Goal: Transaction & Acquisition: Obtain resource

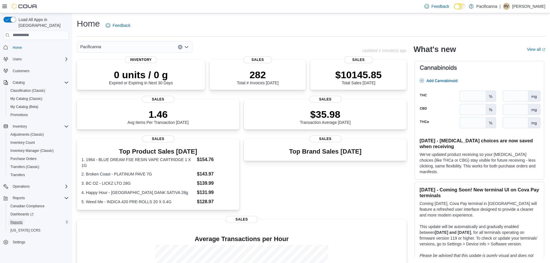
click at [19, 220] on span "Reports" at bounding box center [16, 222] width 12 height 5
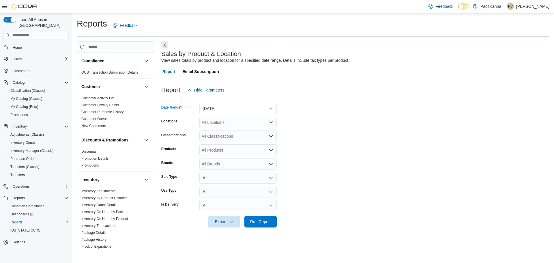
click at [269, 109] on button "[DATE]" at bounding box center [237, 109] width 77 height 12
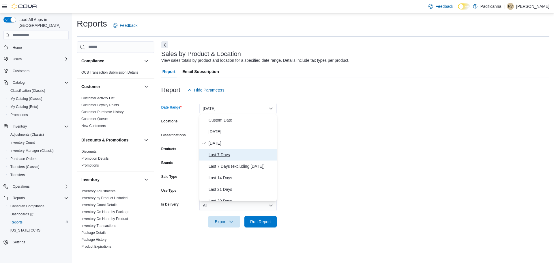
drag, startPoint x: 228, startPoint y: 155, endPoint x: 297, endPoint y: 128, distance: 73.8
click at [228, 155] on span "Last 7 Days" at bounding box center [242, 154] width 66 height 7
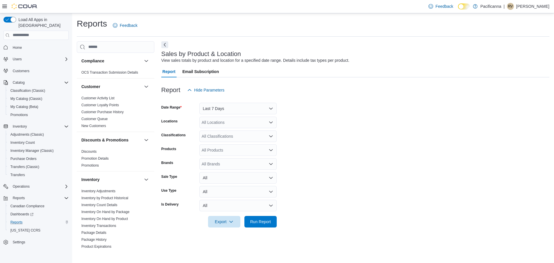
click at [366, 108] on form "Date Range Last 7 Days Locations All Locations Classifications All Classificati…" at bounding box center [355, 162] width 388 height 132
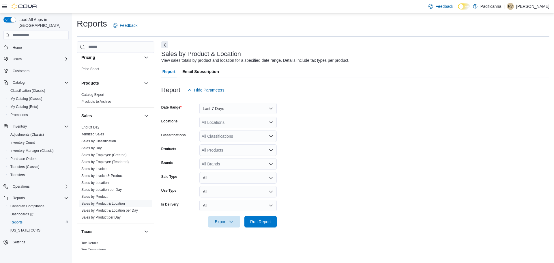
scroll to position [289, 0]
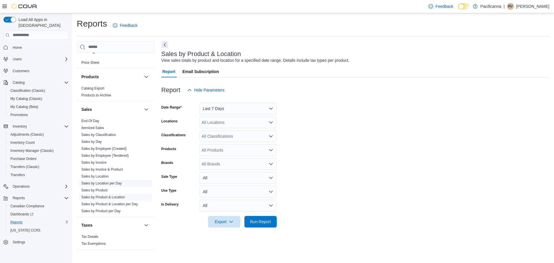
click at [105, 182] on link "Sales by Location per Day" at bounding box center [101, 183] width 40 height 4
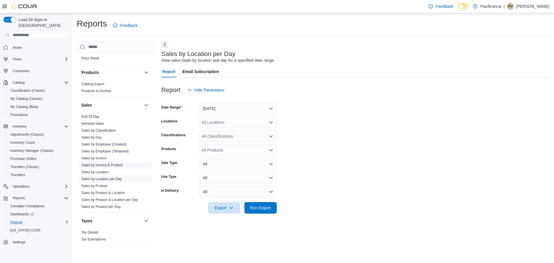
scroll to position [294, 0]
click at [238, 108] on button "[DATE]" at bounding box center [237, 109] width 77 height 12
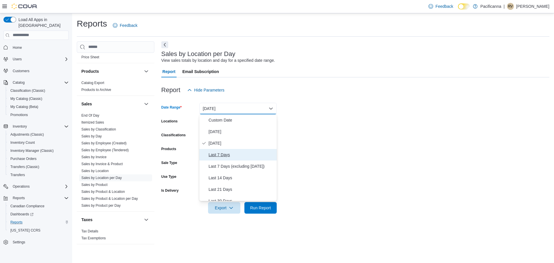
click at [215, 152] on span "Last 7 Days" at bounding box center [242, 154] width 66 height 7
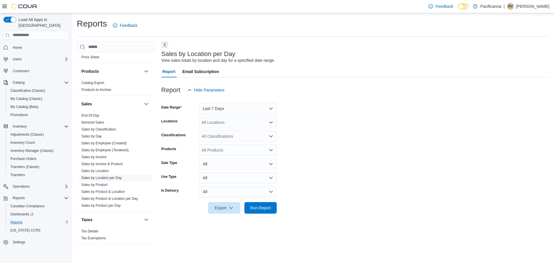
click at [347, 116] on form "Date Range Last 7 Days Locations All Locations Classifications All Classificati…" at bounding box center [355, 155] width 388 height 118
click at [233, 122] on div "All Locations" at bounding box center [237, 123] width 77 height 12
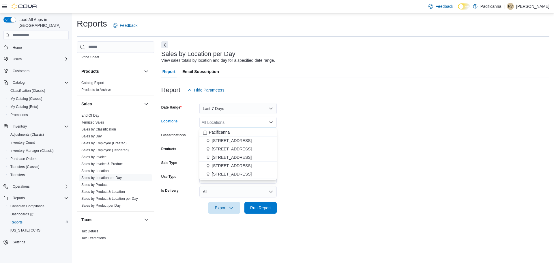
click at [237, 157] on span "[STREET_ADDRESS]" at bounding box center [232, 157] width 40 height 6
click at [340, 133] on form "Date Range Last 7 Days Locations [STREET_ADDRESS] Selected. [STREET_ADDRESS]. P…" at bounding box center [355, 155] width 388 height 118
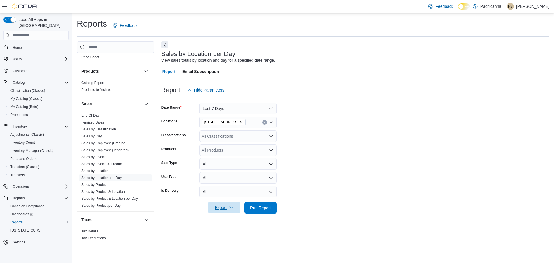
click at [217, 206] on span "Export" at bounding box center [224, 208] width 25 height 12
click at [221, 224] on button "Export to Excel" at bounding box center [225, 220] width 33 height 12
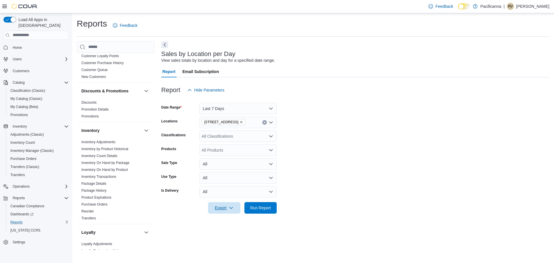
scroll to position [34, 0]
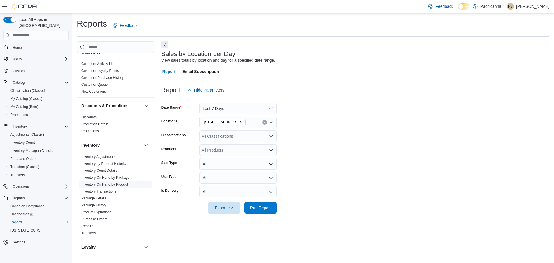
click at [115, 186] on link "Inventory On Hand by Product" at bounding box center [104, 184] width 46 height 4
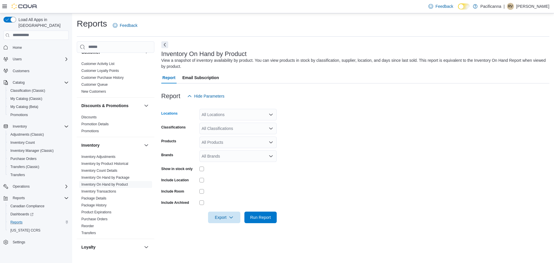
click at [240, 112] on div "All Locations" at bounding box center [237, 115] width 77 height 12
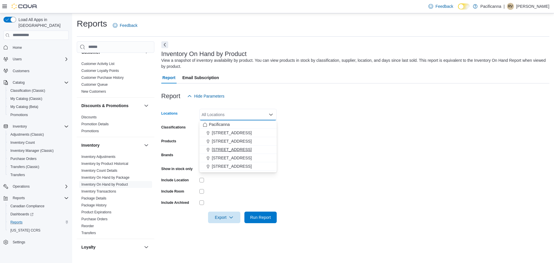
click at [236, 146] on button "[STREET_ADDRESS]" at bounding box center [237, 149] width 77 height 8
click at [322, 115] on form "Locations [STREET_ADDRESS] Selected. [STREET_ADDRESS]. Press Backspace to delet…" at bounding box center [355, 162] width 388 height 121
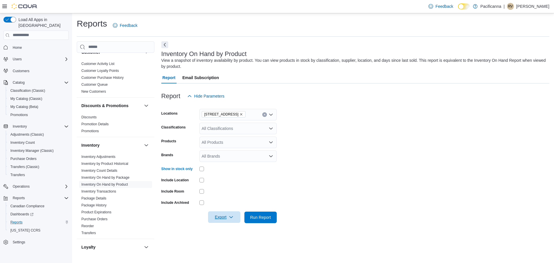
click at [212, 215] on span "Export" at bounding box center [224, 217] width 25 height 12
click at [231, 179] on button "Export to Excel" at bounding box center [225, 183] width 33 height 12
click at [40, 96] on span "My Catalog (Classic)" at bounding box center [26, 98] width 32 height 5
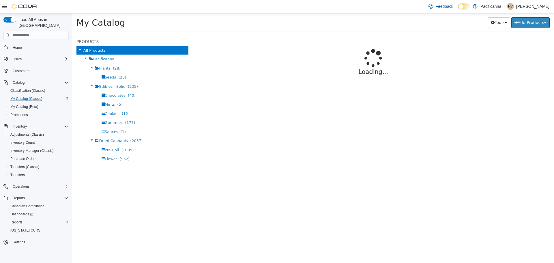
select select "**********"
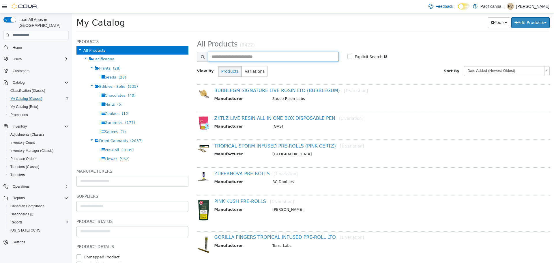
click at [261, 56] on input "text" at bounding box center [273, 56] width 131 height 10
type input "****"
select select "**********"
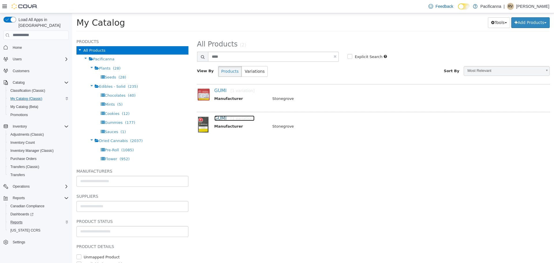
click at [219, 116] on link "GUMI [1 variation]" at bounding box center [234, 117] width 40 height 5
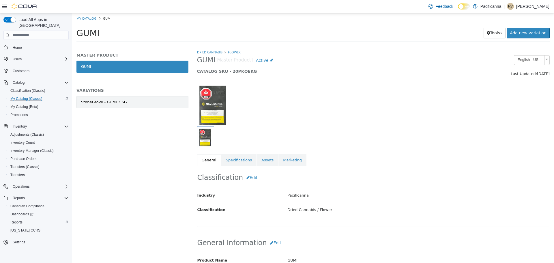
click at [147, 101] on link "StoneGrove - GUMI 3.5G" at bounding box center [132, 102] width 112 height 12
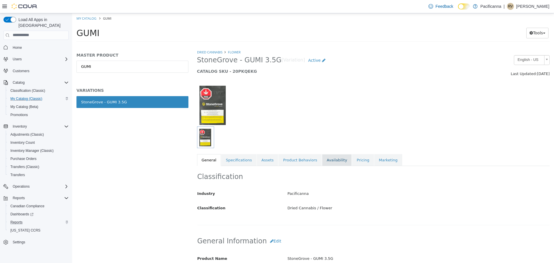
click at [327, 160] on link "Availability" at bounding box center [337, 160] width 30 height 12
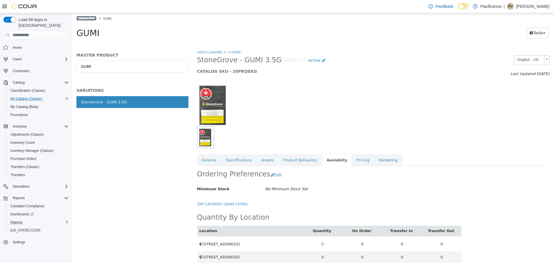
click at [91, 18] on link "My Catalog" at bounding box center [86, 18] width 20 height 4
select select "**********"
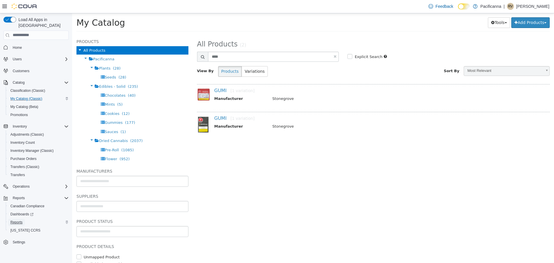
click at [13, 220] on span "Reports" at bounding box center [16, 222] width 12 height 5
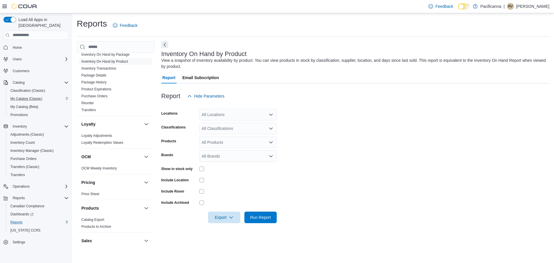
scroll to position [173, 0]
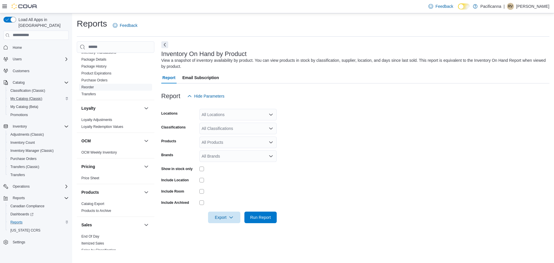
click at [93, 87] on link "Reorder" at bounding box center [87, 87] width 12 height 4
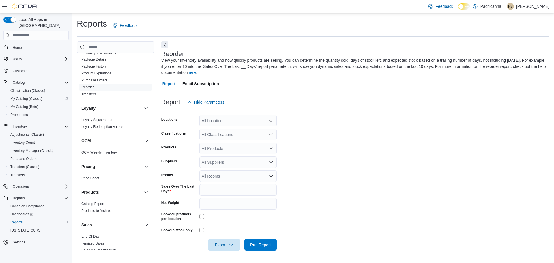
click at [210, 123] on div "All Locations" at bounding box center [237, 121] width 77 height 12
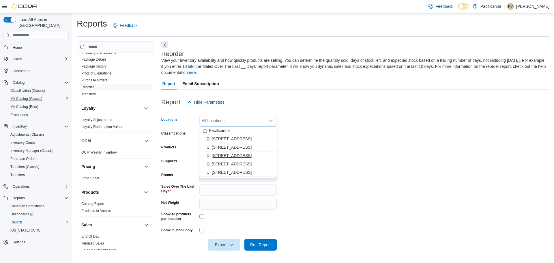
click at [233, 154] on span "[STREET_ADDRESS]" at bounding box center [232, 156] width 40 height 6
click at [408, 142] on form "Locations [STREET_ADDRESS] Selected. [STREET_ADDRESS]. Press Backspace to delet…" at bounding box center [355, 179] width 388 height 143
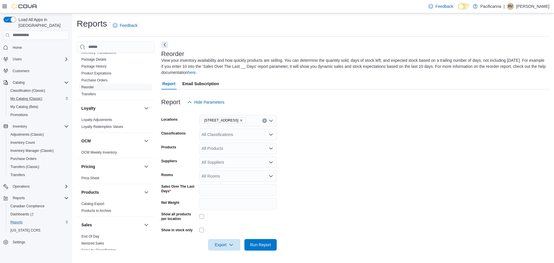
click at [215, 164] on div "All Suppliers" at bounding box center [237, 162] width 77 height 12
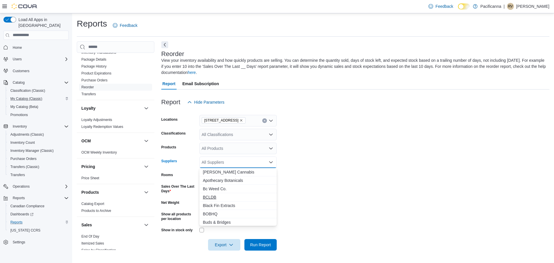
click at [206, 195] on span "BCLDB" at bounding box center [238, 197] width 70 height 6
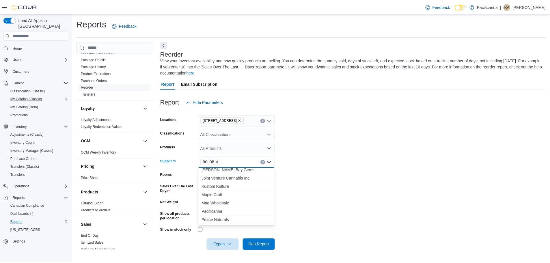
scroll to position [115, 0]
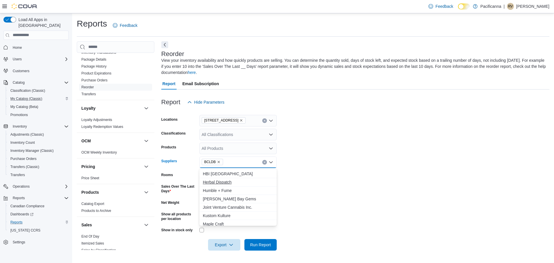
click at [227, 182] on span "Herbal Dispatch" at bounding box center [238, 182] width 70 height 6
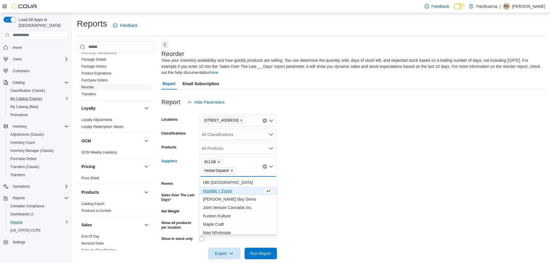
click at [308, 158] on form "Locations [STREET_ADDRESS] Classifications All Classifications Products All Pro…" at bounding box center [353, 183] width 384 height 151
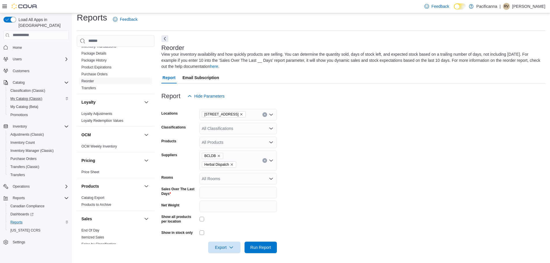
scroll to position [8, 0]
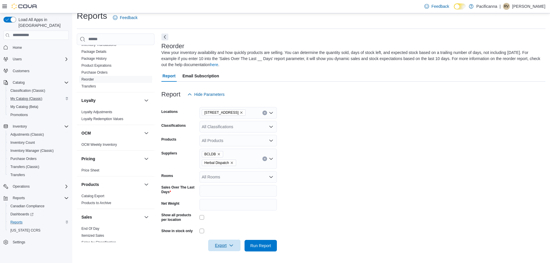
click at [223, 242] on span "Export" at bounding box center [224, 246] width 25 height 12
click at [226, 210] on span "Export to Excel" at bounding box center [225, 211] width 26 height 5
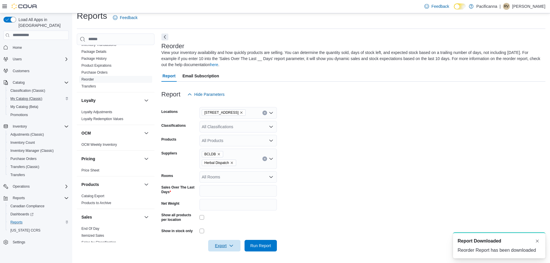
scroll to position [0, 0]
